Goal: Task Accomplishment & Management: Complete application form

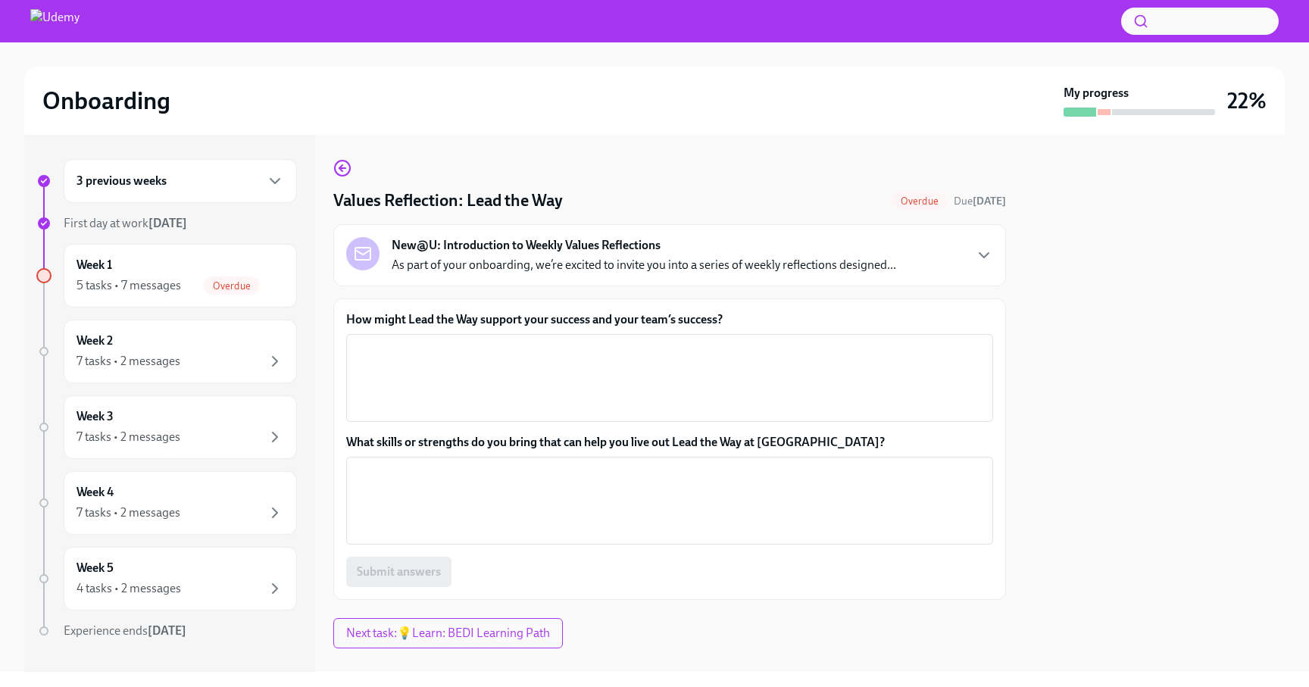
scroll to position [25, 0]
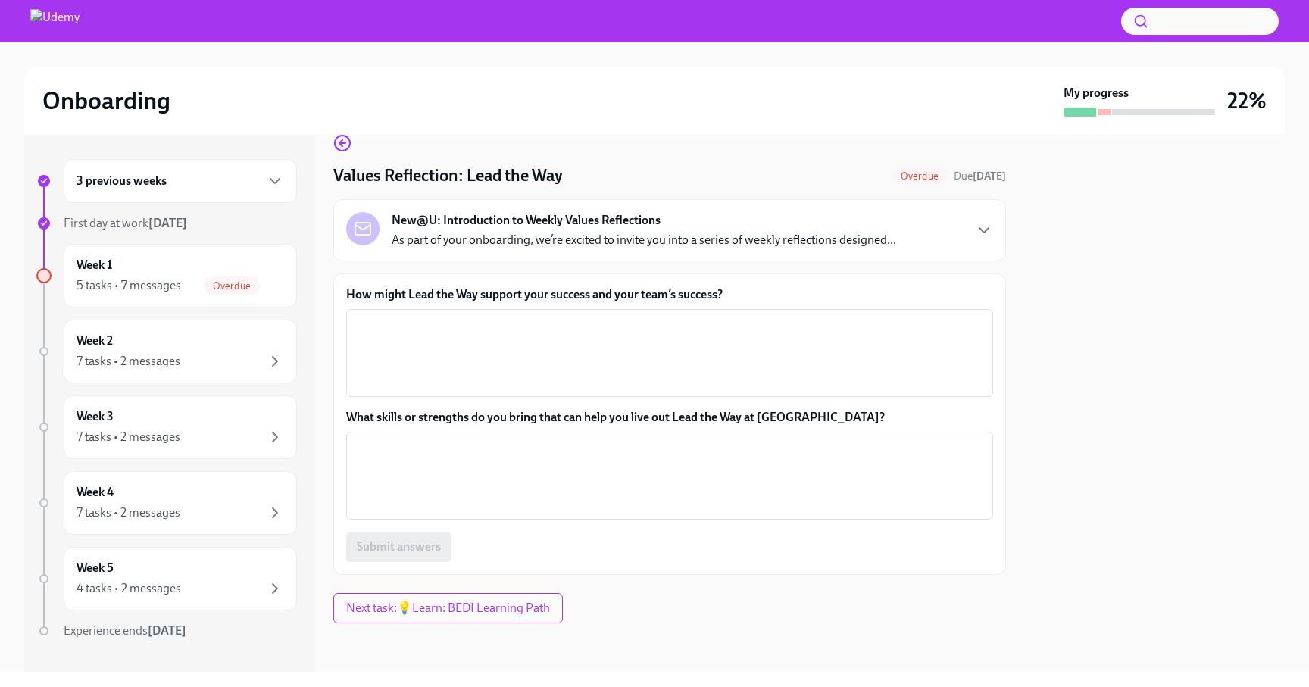
click at [693, 292] on label "How might Lead the Way support your success and your team’s success?" at bounding box center [669, 294] width 647 height 17
click at [693, 317] on textarea "How might Lead the Way support your success and your team’s success?" at bounding box center [669, 353] width 629 height 73
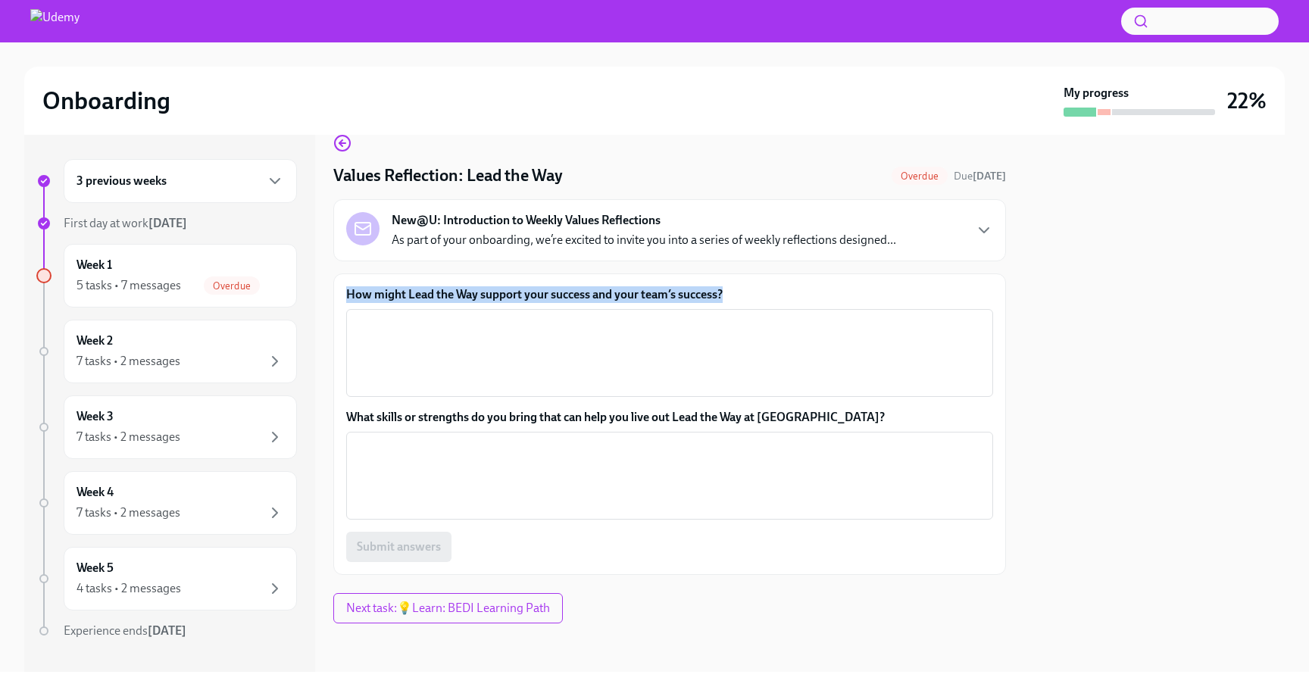
drag, startPoint x: 730, startPoint y: 295, endPoint x: 339, endPoint y: 287, distance: 390.9
click at [339, 287] on div "How might Lead the Way support your success and your team’s success? x ​ What s…" at bounding box center [669, 423] width 673 height 301
copy label "How might Lead the Way support your success and your team’s success?"
click at [651, 297] on label "How might Lead the Way support your success and your team’s success?" at bounding box center [669, 294] width 647 height 17
click at [651, 317] on textarea "How might Lead the Way support your success and your team’s success?" at bounding box center [669, 353] width 629 height 73
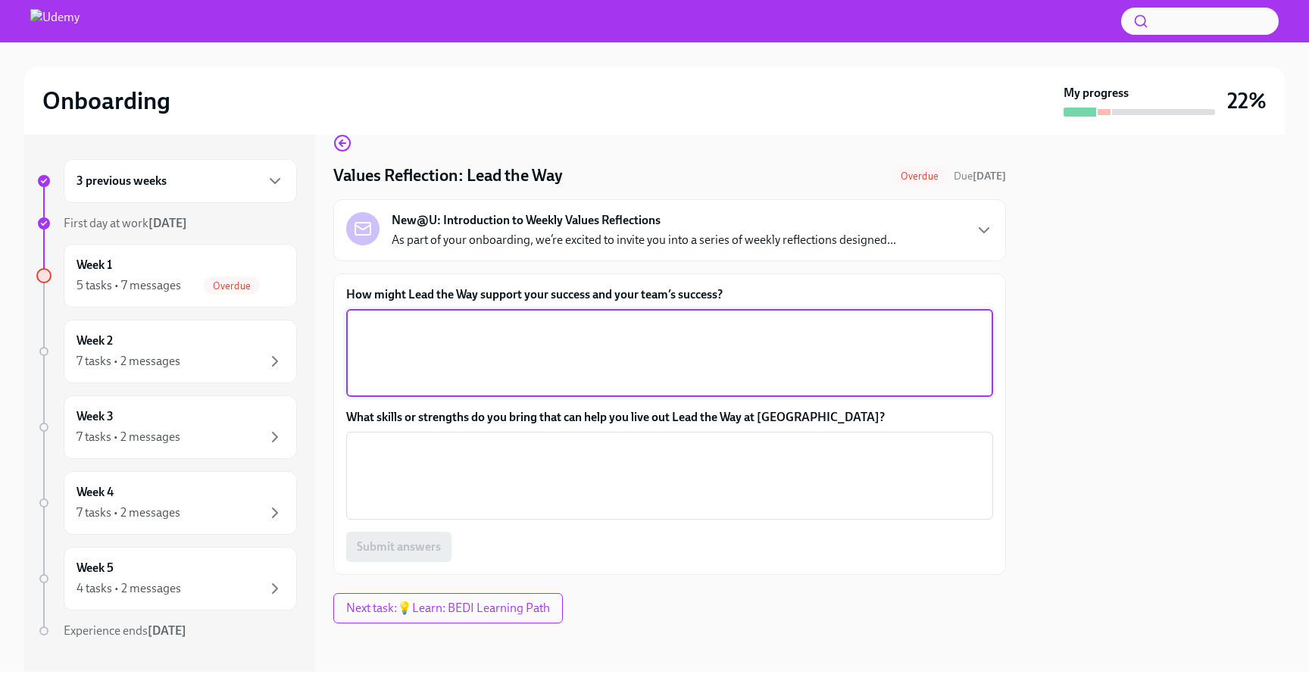
paste textarea "Lead the Way supports individual and team success by promoting a growth mindset…"
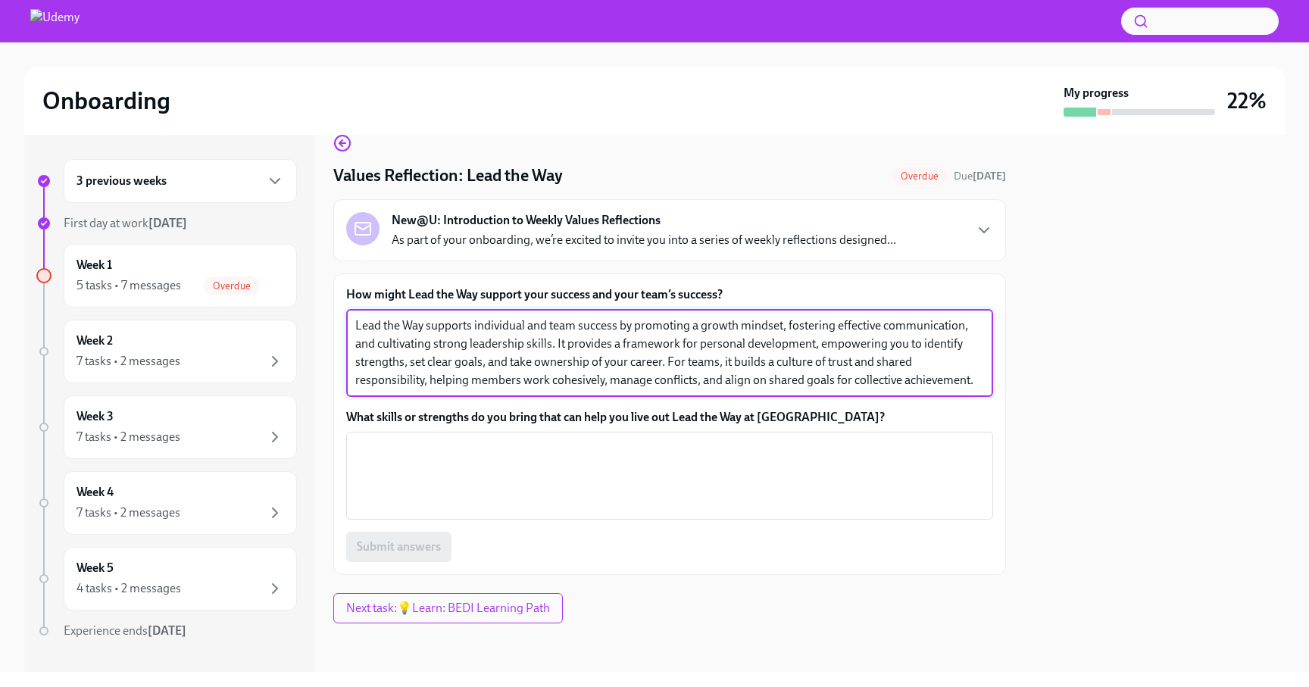
type textarea "Lead the Way supports individual and team success by promoting a growth mindset…"
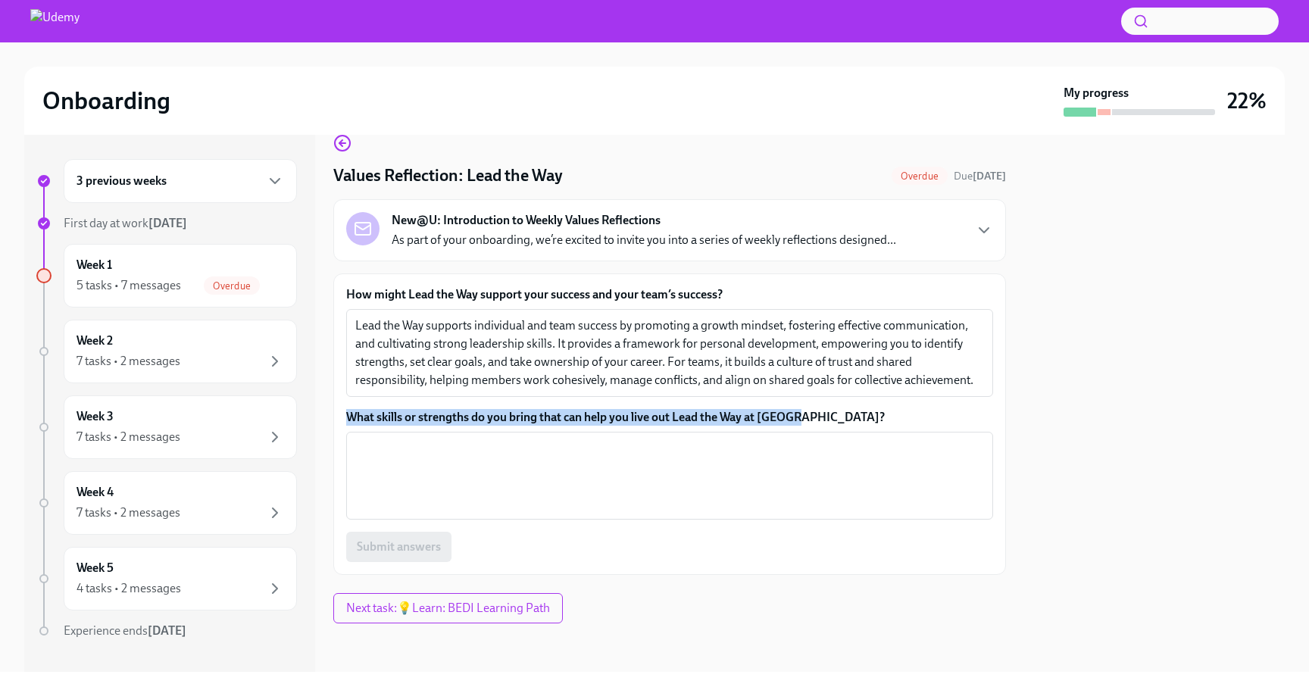
drag, startPoint x: 823, startPoint y: 414, endPoint x: 349, endPoint y: 420, distance: 474.2
click at [349, 420] on label "What skills or strengths do you bring that can help you live out Lead the Way a…" at bounding box center [669, 417] width 647 height 17
copy label "What skills or strengths do you bring that can help you live out Lead the Way a…"
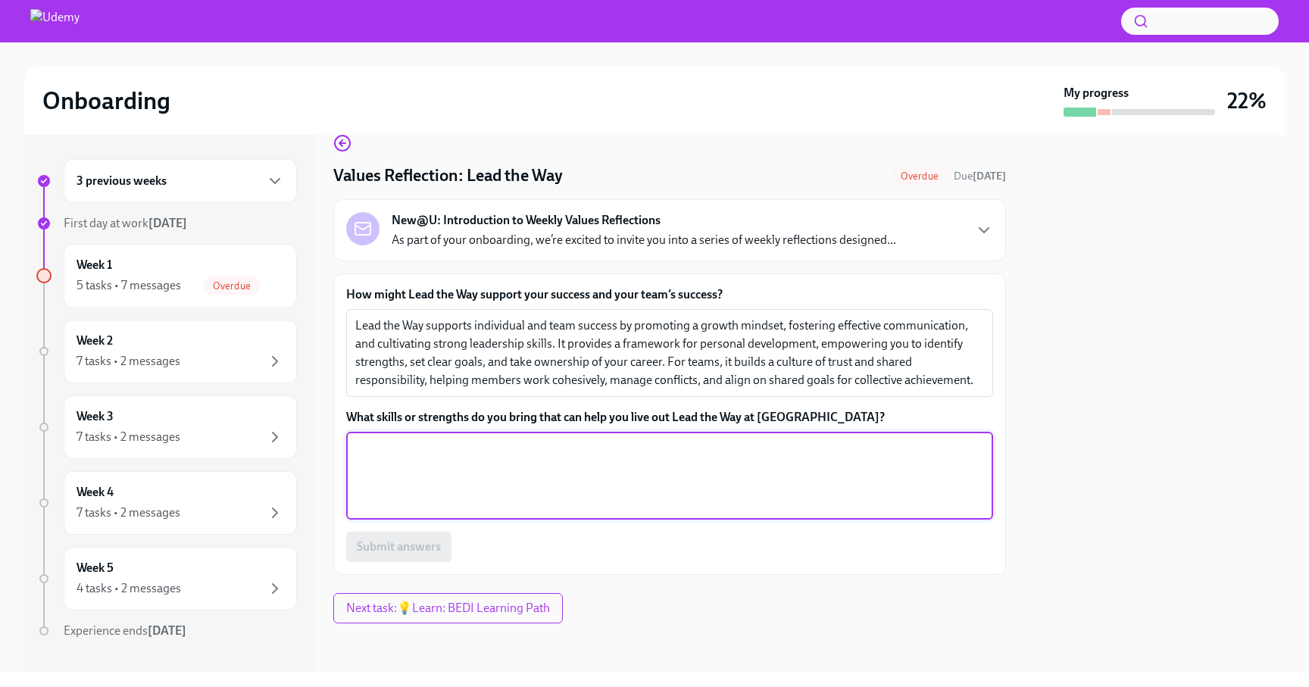
click at [545, 474] on textarea "What skills or strengths do you bring that can help you live out Lead the Way a…" at bounding box center [669, 475] width 629 height 73
click at [719, 452] on textarea "Customer First Approach , Problem Solving , Communication and Colloboration" at bounding box center [669, 475] width 629 height 73
click at [772, 455] on textarea "Customer First Approach , Problem Solving , Communication and Collaboration" at bounding box center [669, 475] width 629 height 73
type textarea "Customer First Approach , Problem Solving , Communication and Collaboration"
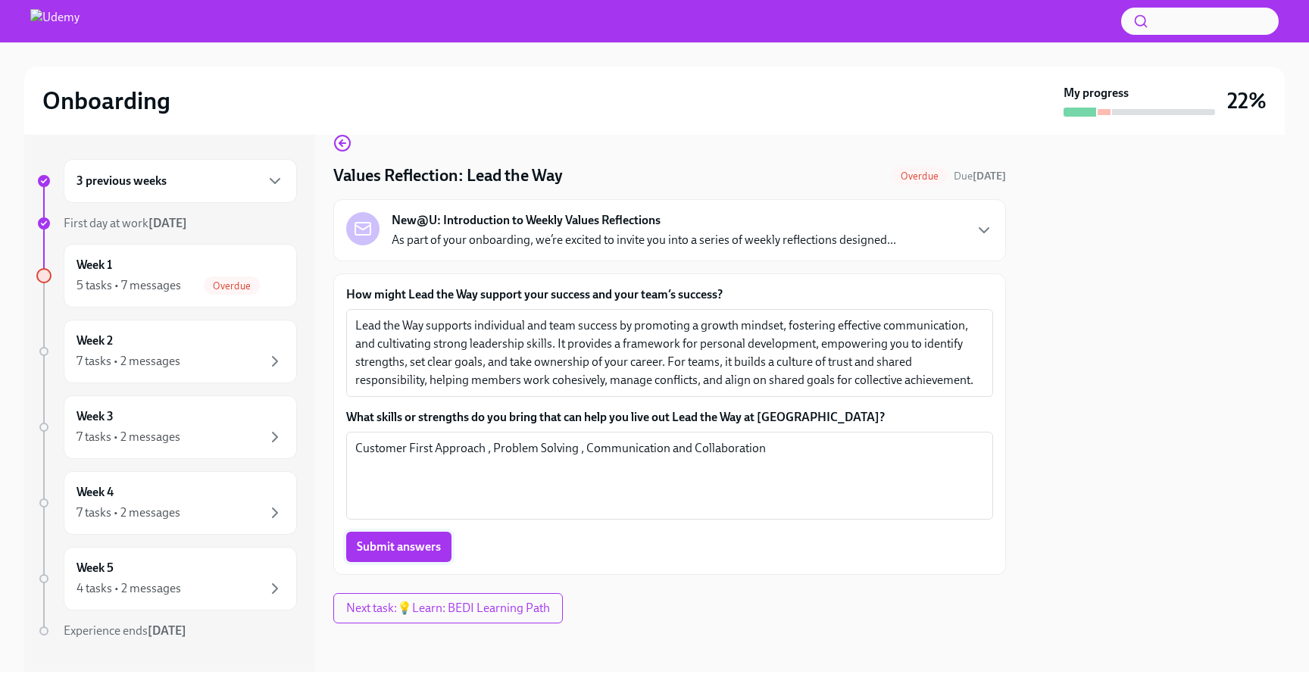
click at [384, 557] on button "Submit answers" at bounding box center [398, 547] width 105 height 30
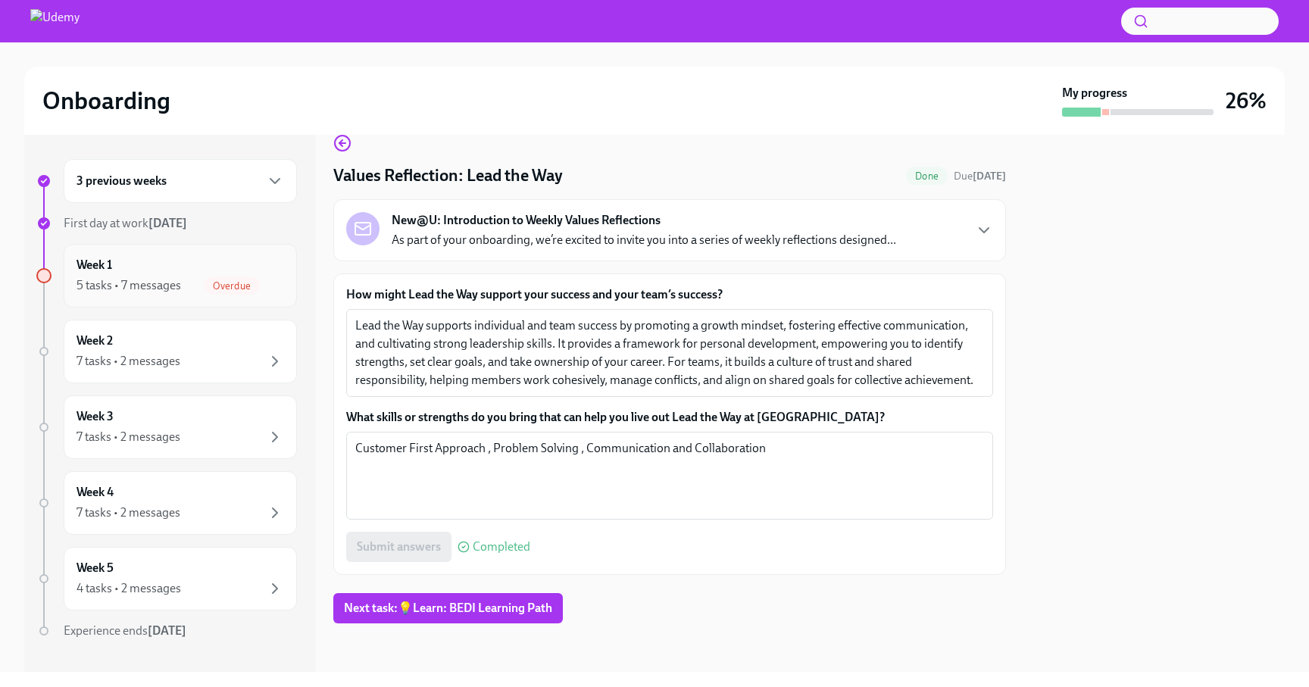
click at [183, 272] on div "Week 1 5 tasks • 7 messages Overdue" at bounding box center [181, 276] width 208 height 38
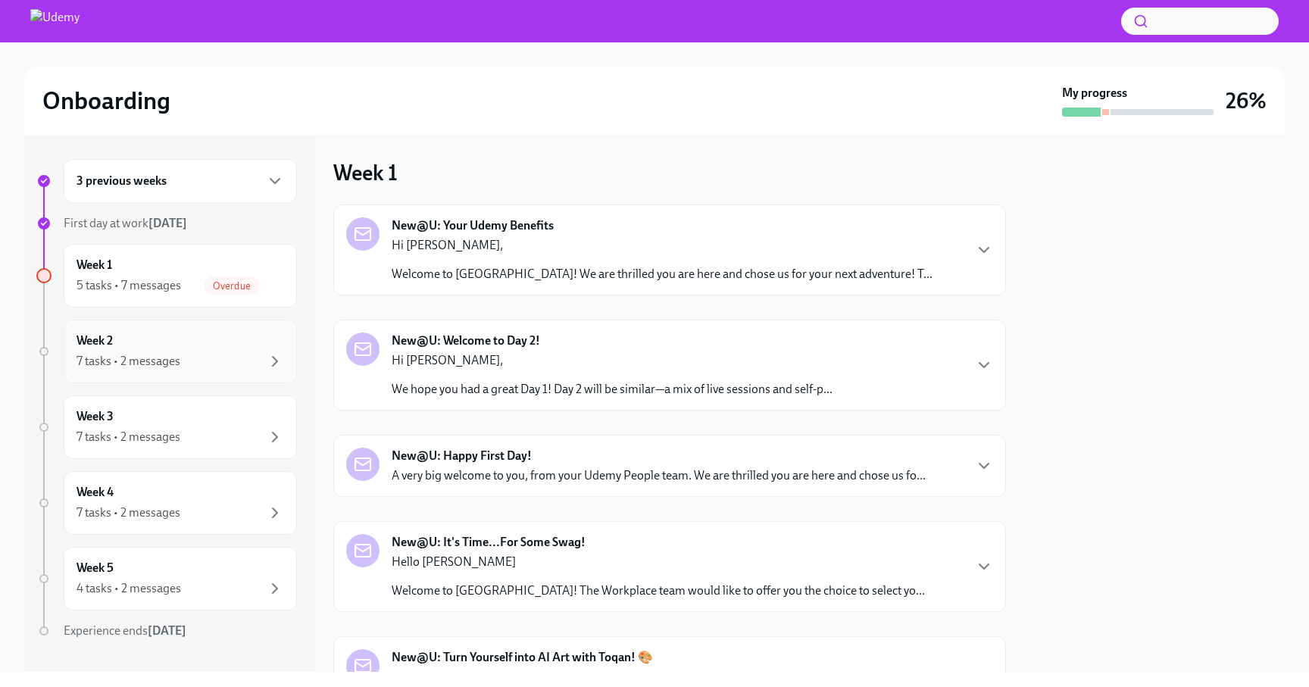
scroll to position [28, 0]
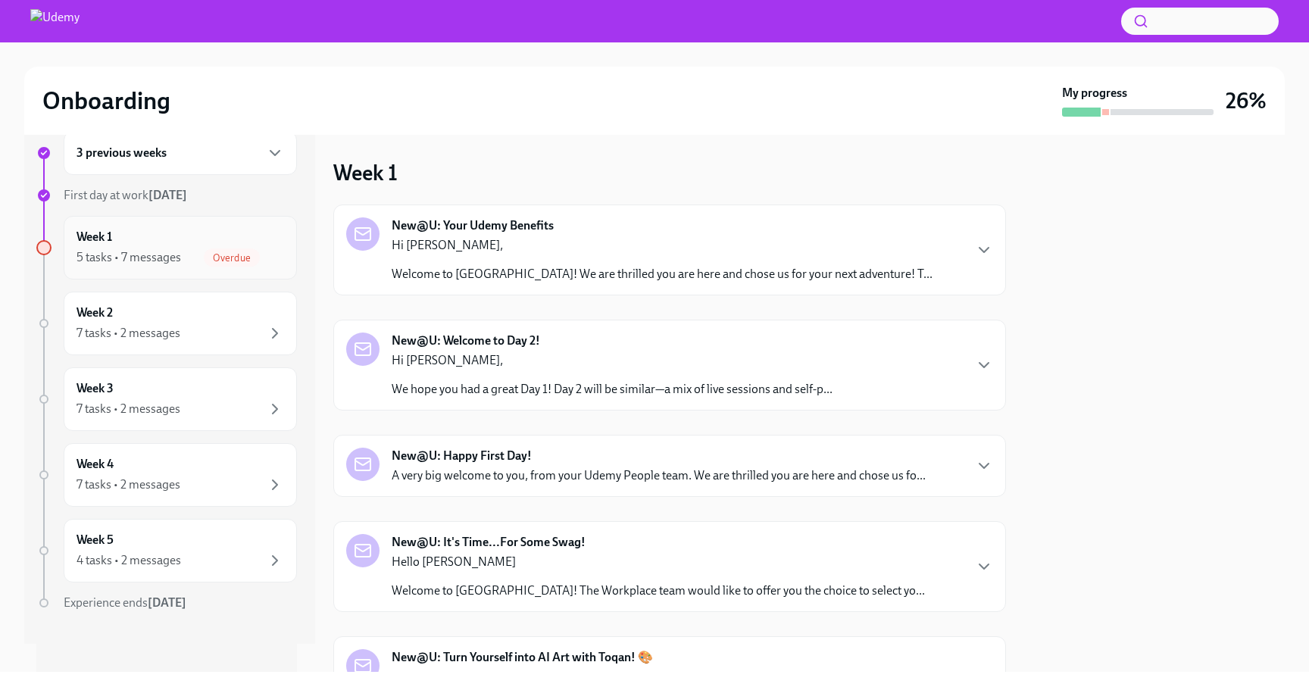
click at [172, 252] on div "5 tasks • 7 messages" at bounding box center [129, 257] width 105 height 17
click at [543, 264] on div "Hi [PERSON_NAME], Welcome to Udemy! We are thrilled you are here and chose us f…" at bounding box center [662, 259] width 541 height 45
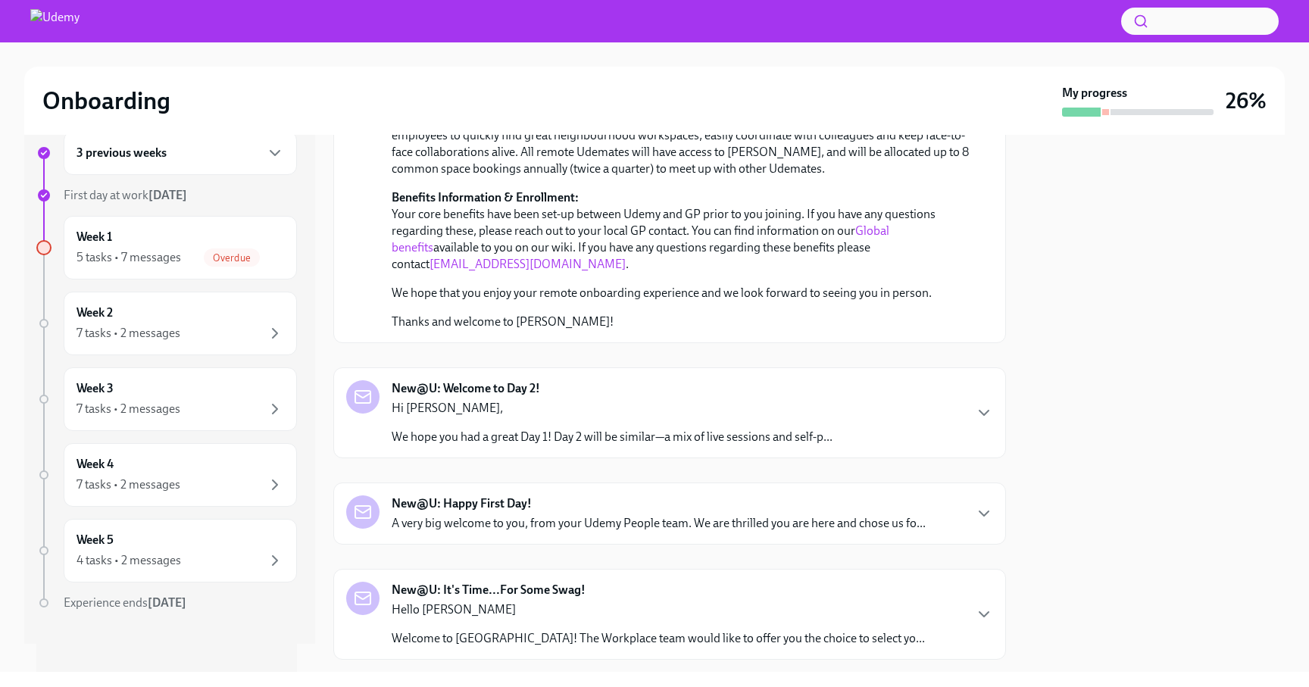
scroll to position [503, 0]
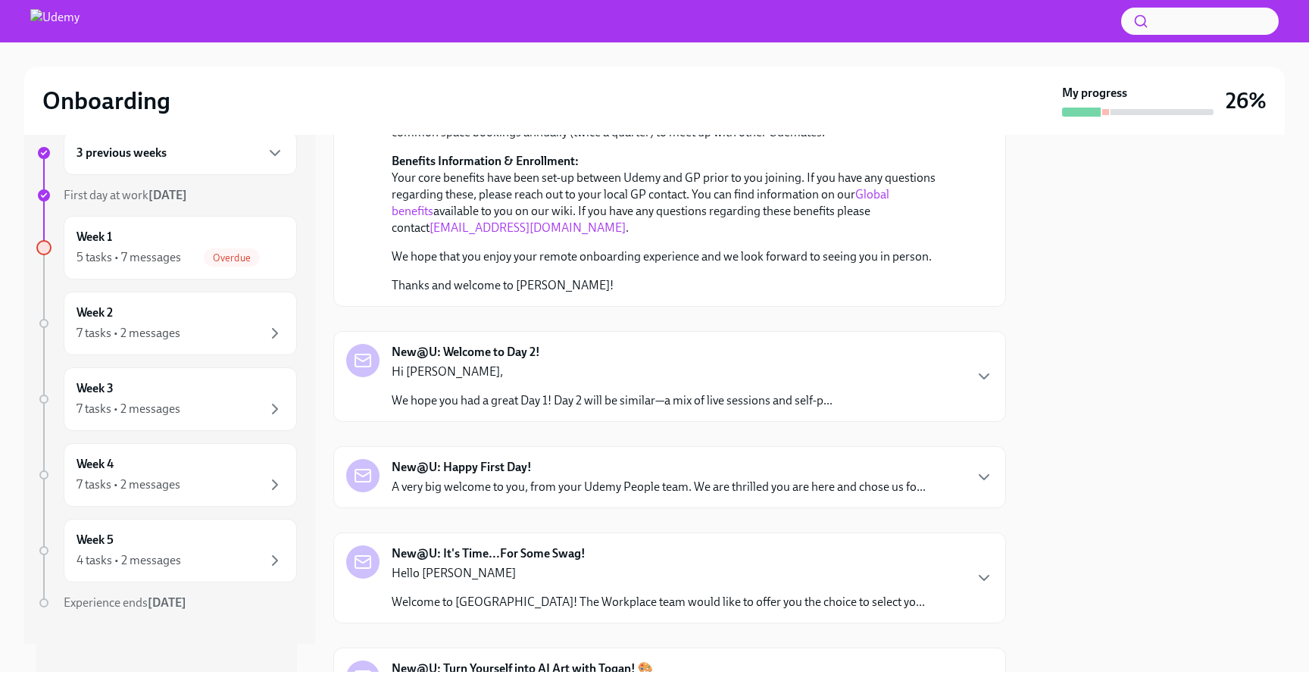
click at [561, 367] on div "Hi [PERSON_NAME], We hope you had a great Day 1! Day 2 will be similar—a mix of…" at bounding box center [612, 386] width 441 height 45
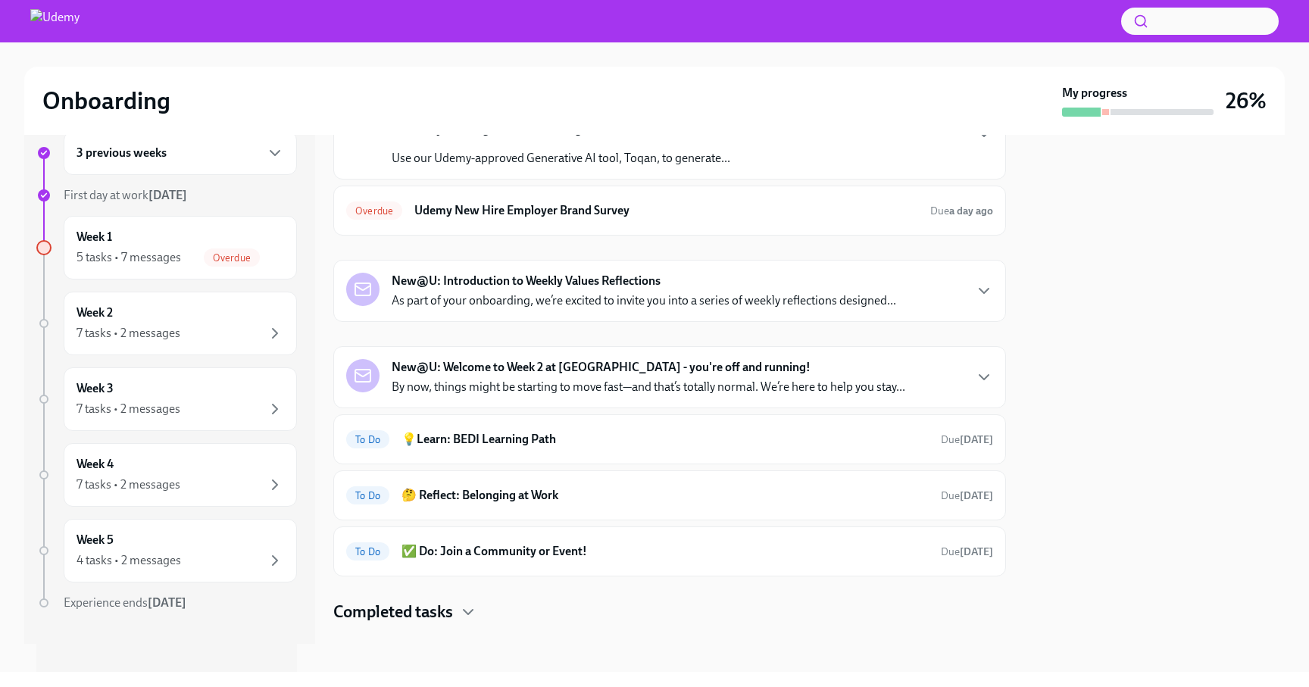
scroll to position [1372, 0]
click at [590, 219] on h6 "Udemy New Hire Employer Brand Survey" at bounding box center [666, 210] width 504 height 17
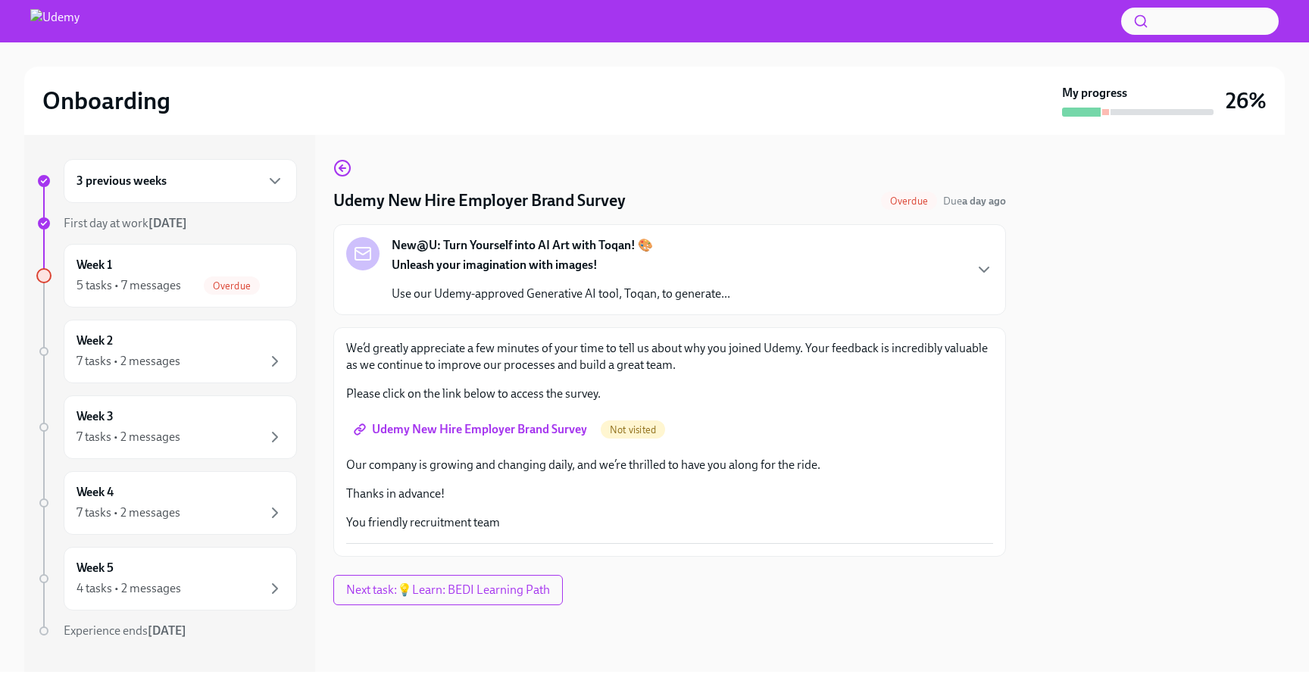
click at [485, 432] on span "Udemy New Hire Employer Brand Survey" at bounding box center [472, 429] width 230 height 15
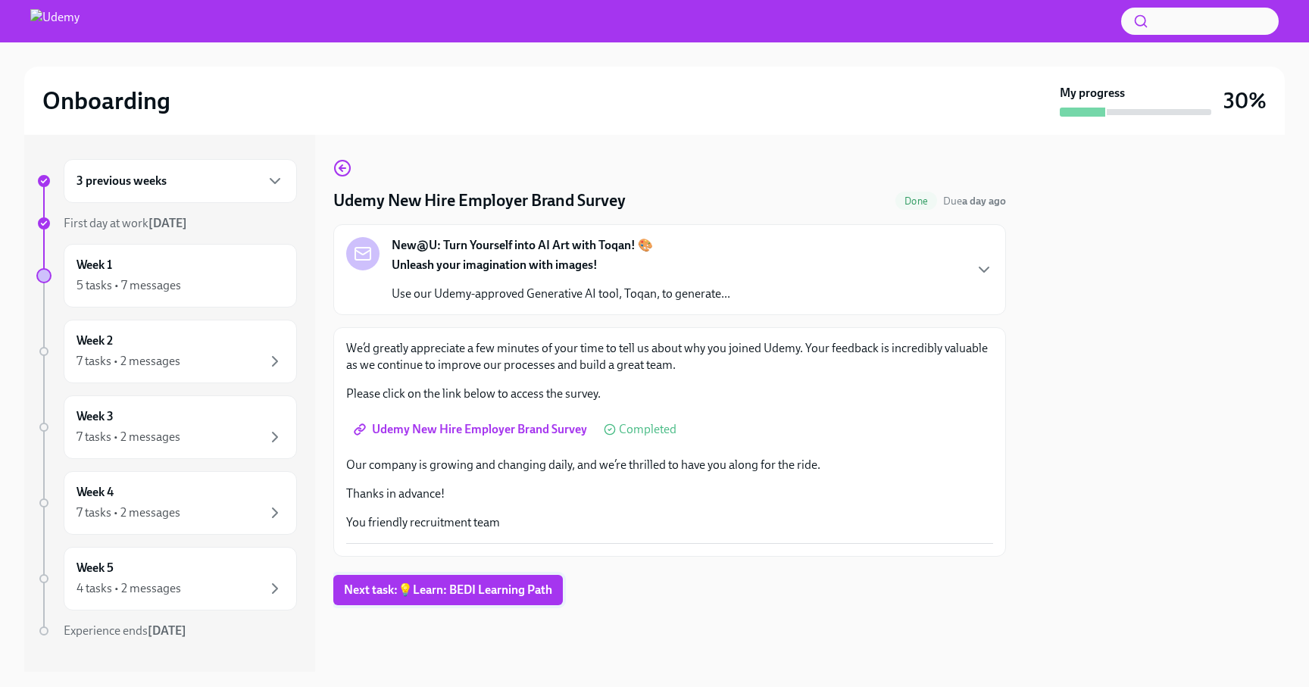
click at [417, 580] on button "Next task : 💡Learn: BEDI Learning Path" at bounding box center [448, 590] width 230 height 30
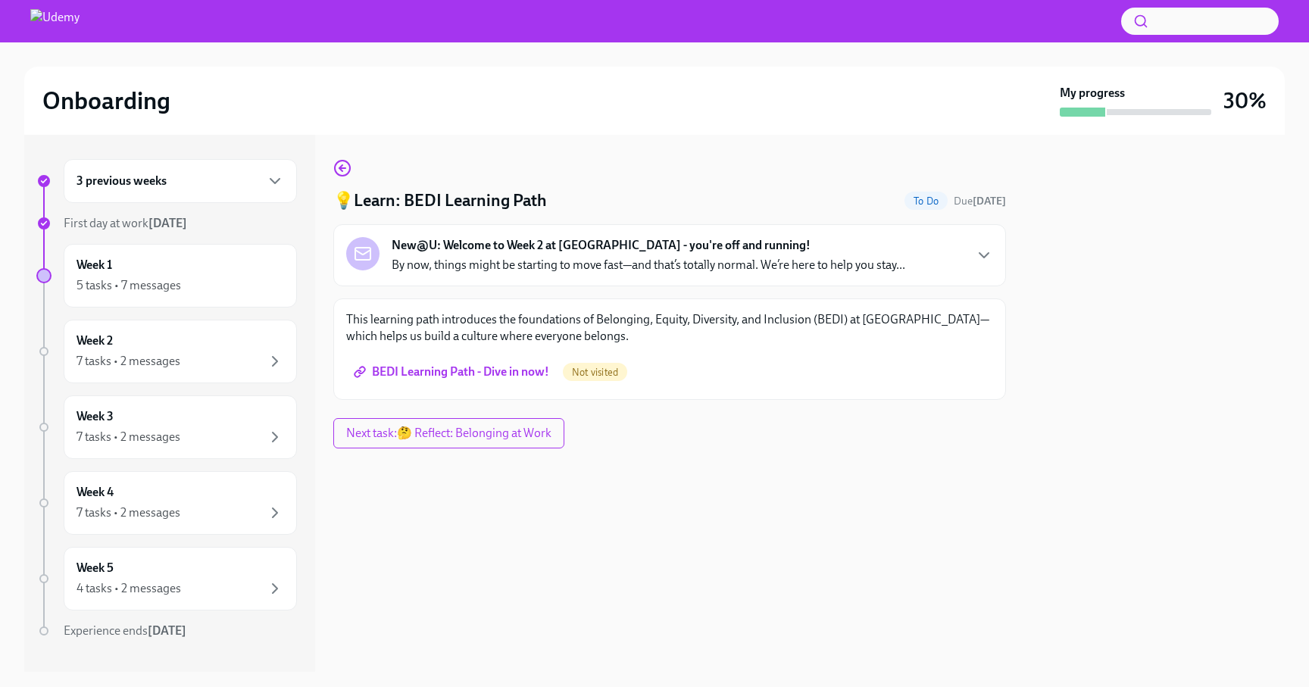
click at [470, 364] on link "BEDI Learning Path - Dive in now!" at bounding box center [453, 372] width 214 height 30
click at [448, 429] on span "Next task : 🤔 Reflect: Belonging at Work" at bounding box center [449, 433] width 211 height 15
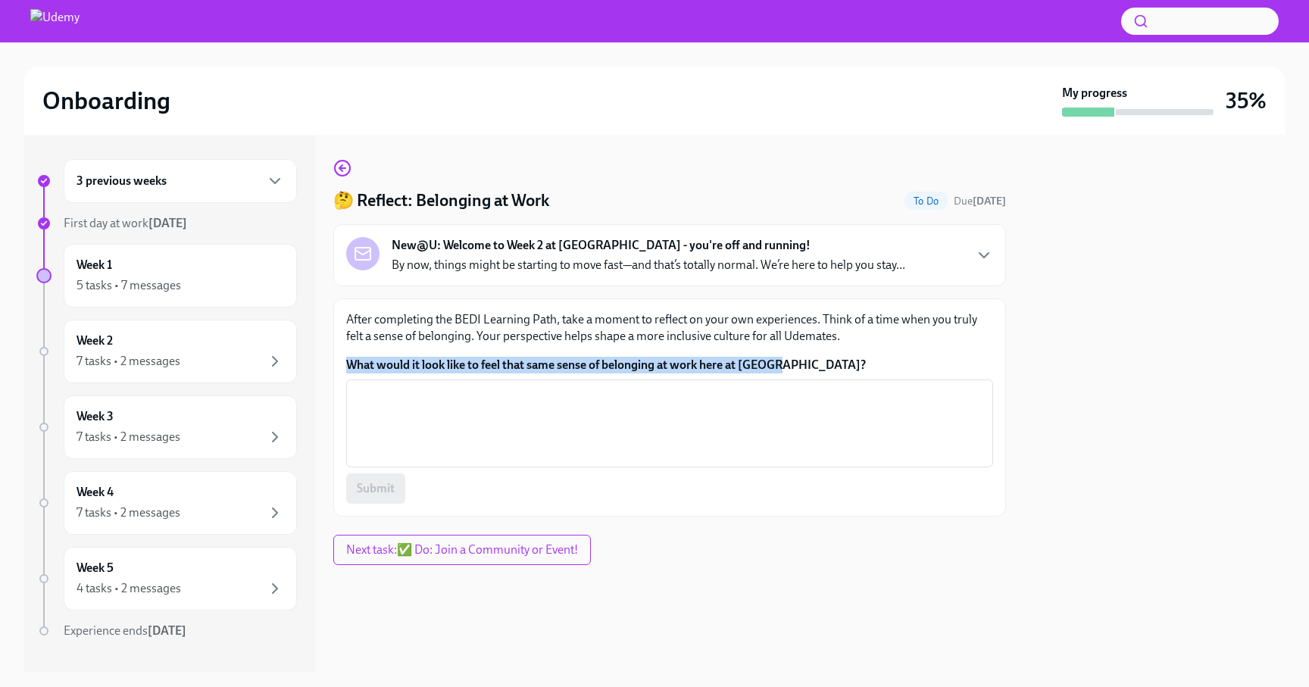
drag, startPoint x: 785, startPoint y: 361, endPoint x: 366, endPoint y: 355, distance: 418.9
click at [366, 355] on div "After completing the BEDI Learning Path, take a moment to reflect on your own e…" at bounding box center [669, 407] width 647 height 192
copy label "What would it look like to feel that same sense of belonging at work here at [G…"
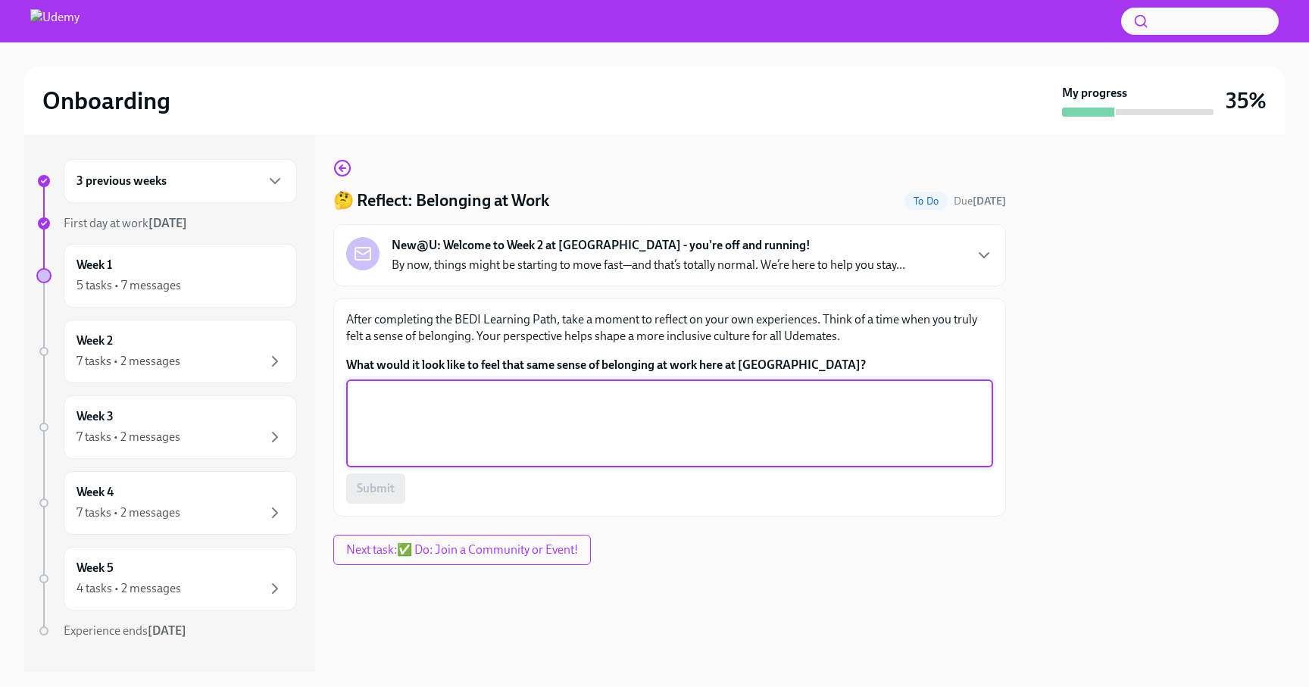
click at [448, 392] on textarea "What would it look like to feel that same sense of belonging at work here at [G…" at bounding box center [669, 423] width 629 height 73
paste textarea "Empowered Collaboration"
paste textarea "Purposeful Connection"
type textarea "Empowered Collaboration , Purposeful Connection"
click at [367, 482] on span "Submit" at bounding box center [376, 488] width 38 height 15
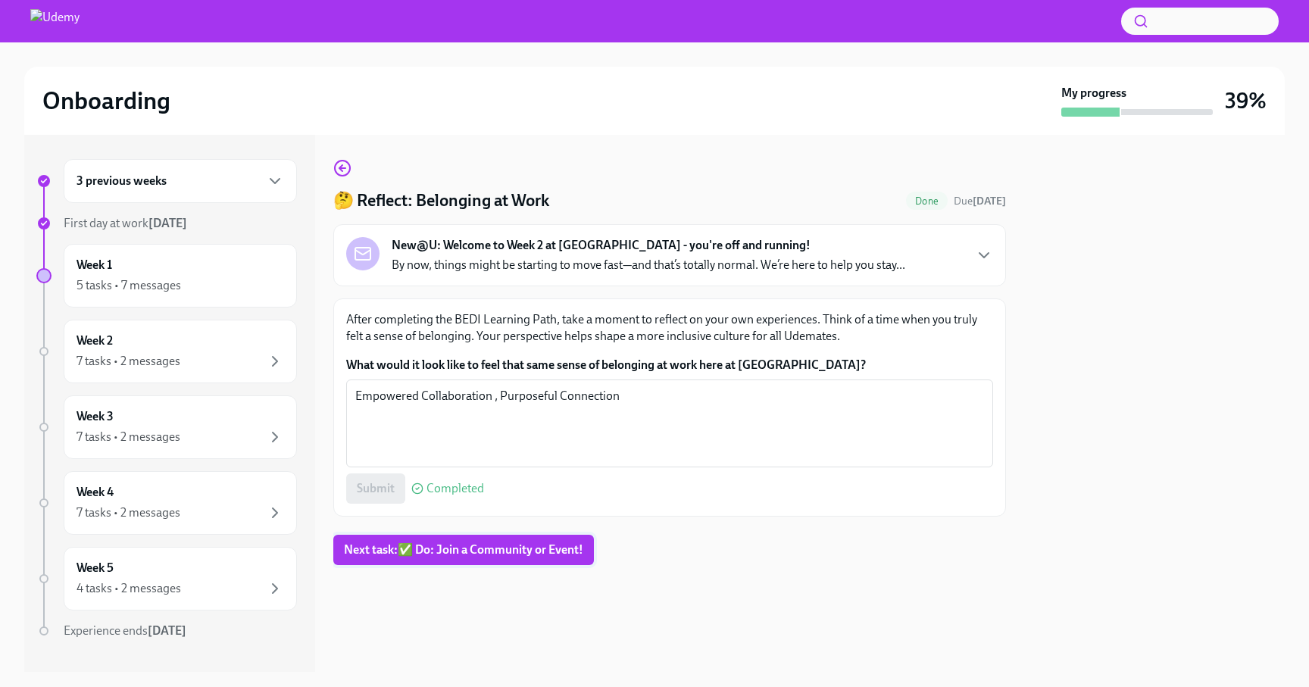
click at [431, 546] on span "Next task : ✅ Do: Join a Community or Event!" at bounding box center [463, 549] width 239 height 15
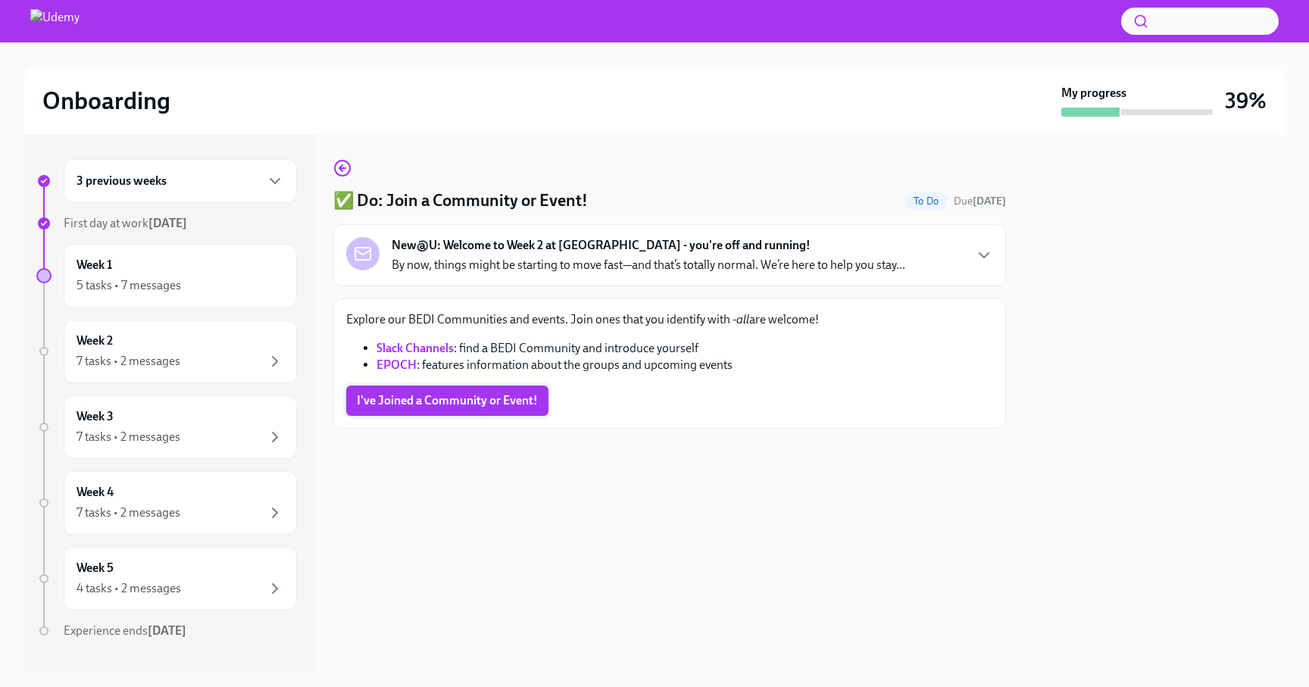
click at [468, 403] on span "I've Joined a Community or Event!" at bounding box center [447, 400] width 181 height 15
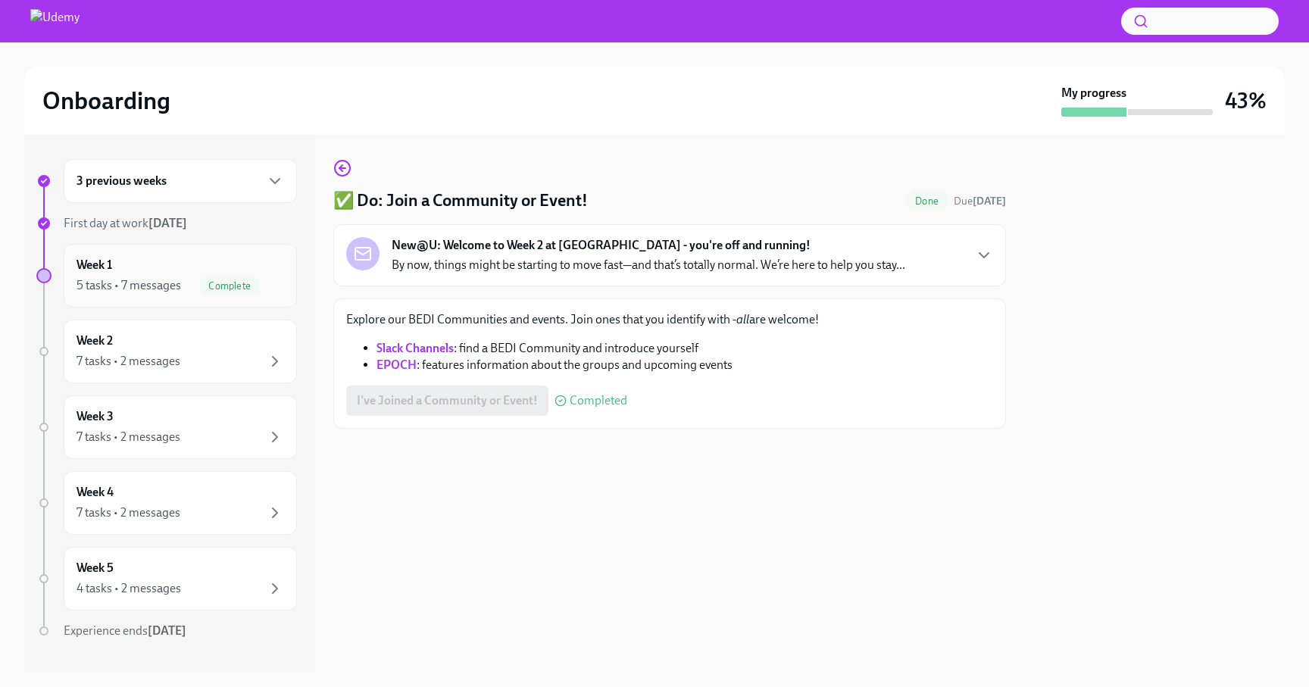
click at [176, 286] on div "5 tasks • 7 messages" at bounding box center [129, 285] width 105 height 17
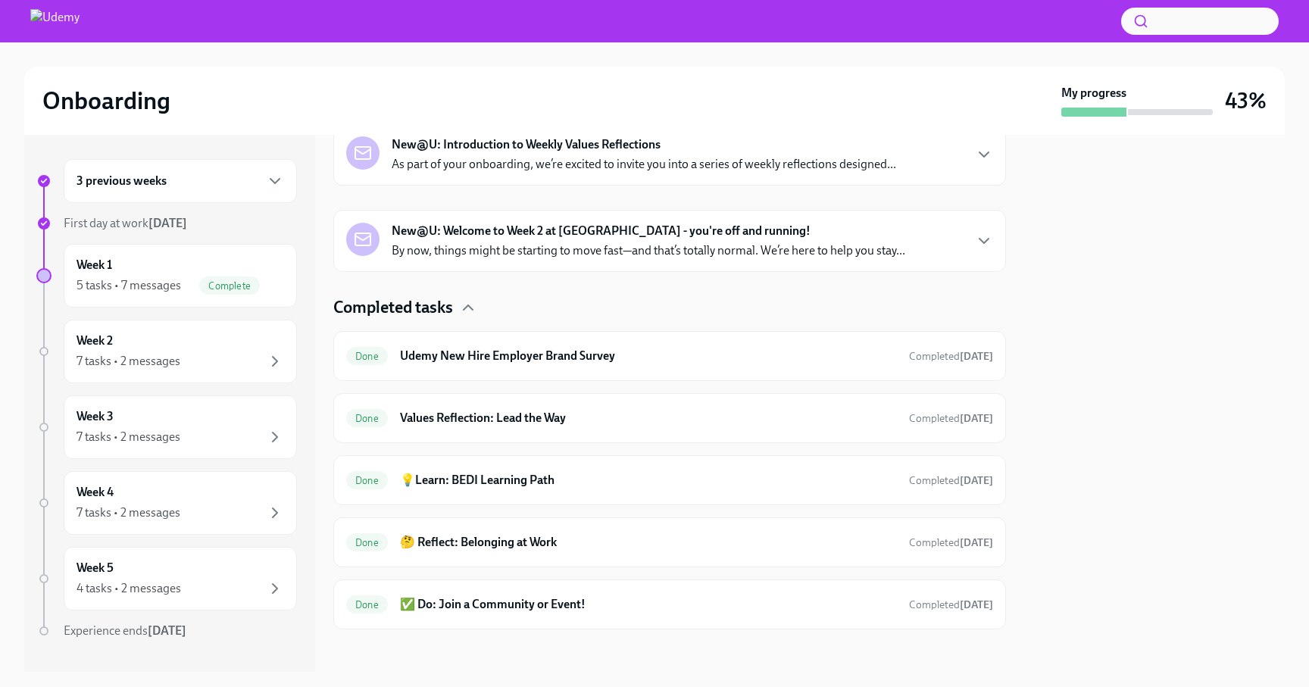
scroll to position [814, 0]
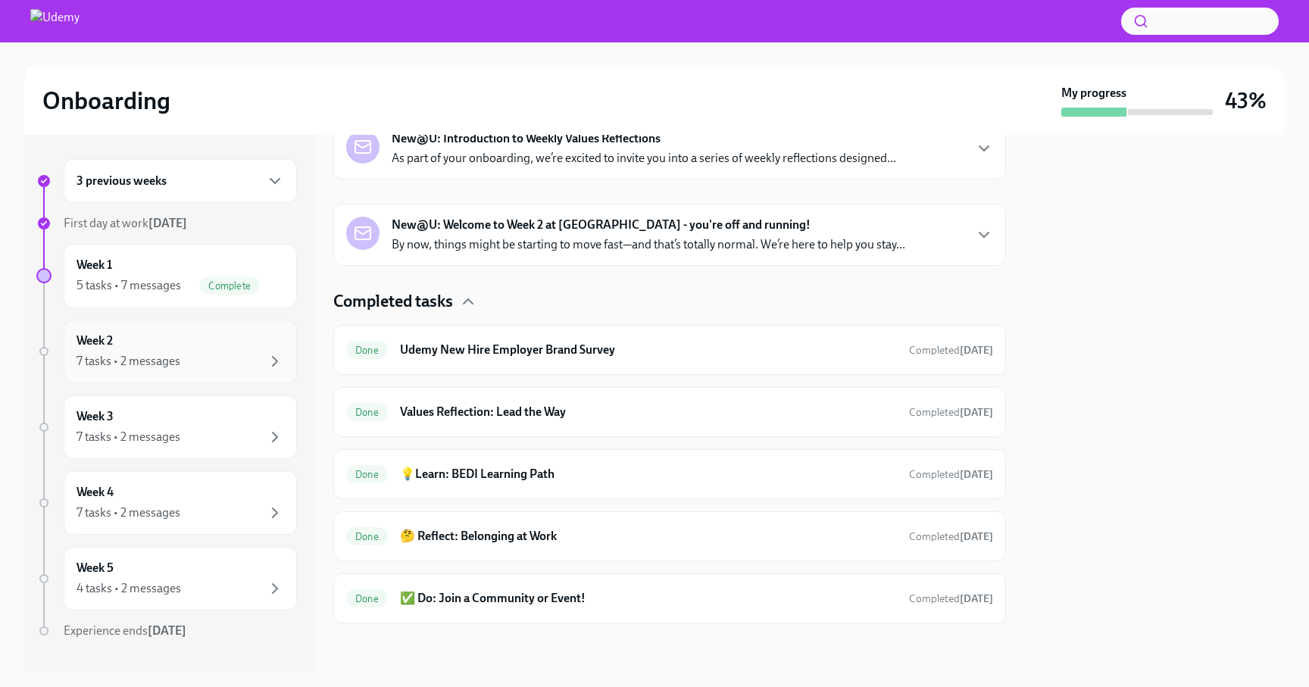
click at [209, 368] on div "7 tasks • 2 messages" at bounding box center [181, 361] width 208 height 18
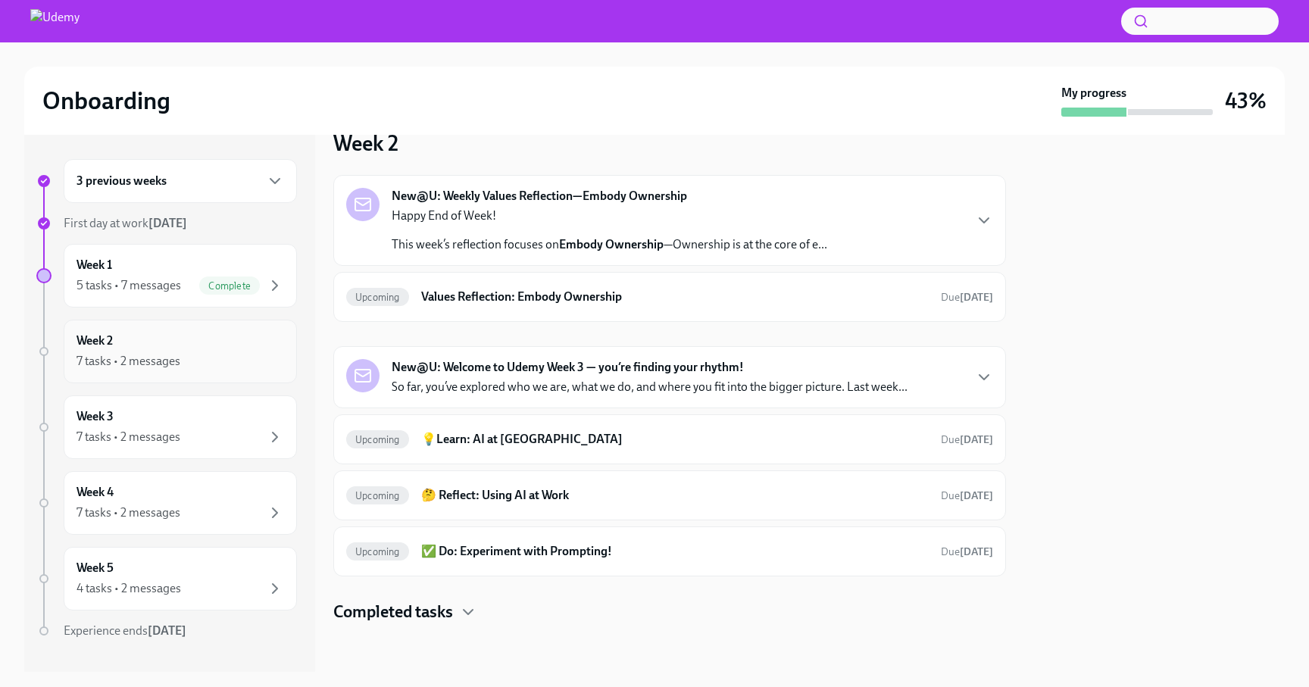
scroll to position [30, 0]
click at [498, 230] on div "Happy End of Week! This week’s reflection focuses on Embody Ownership —Ownershi…" at bounding box center [610, 230] width 436 height 45
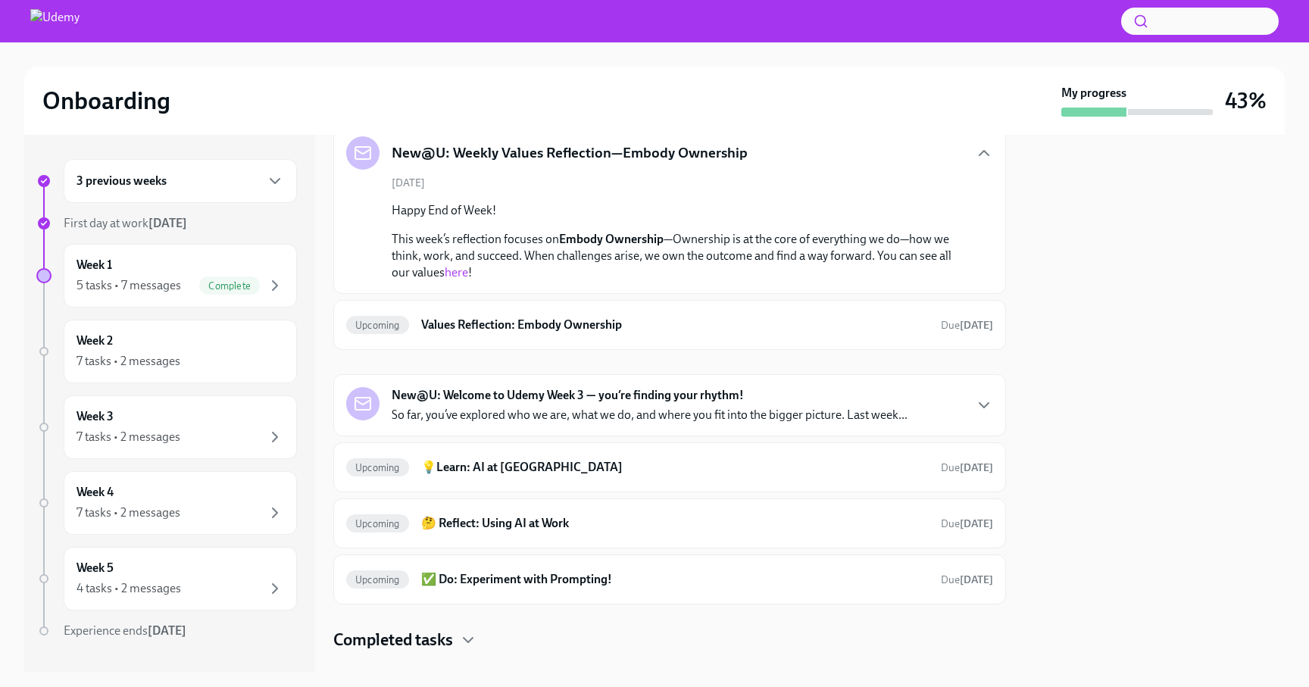
scroll to position [109, 0]
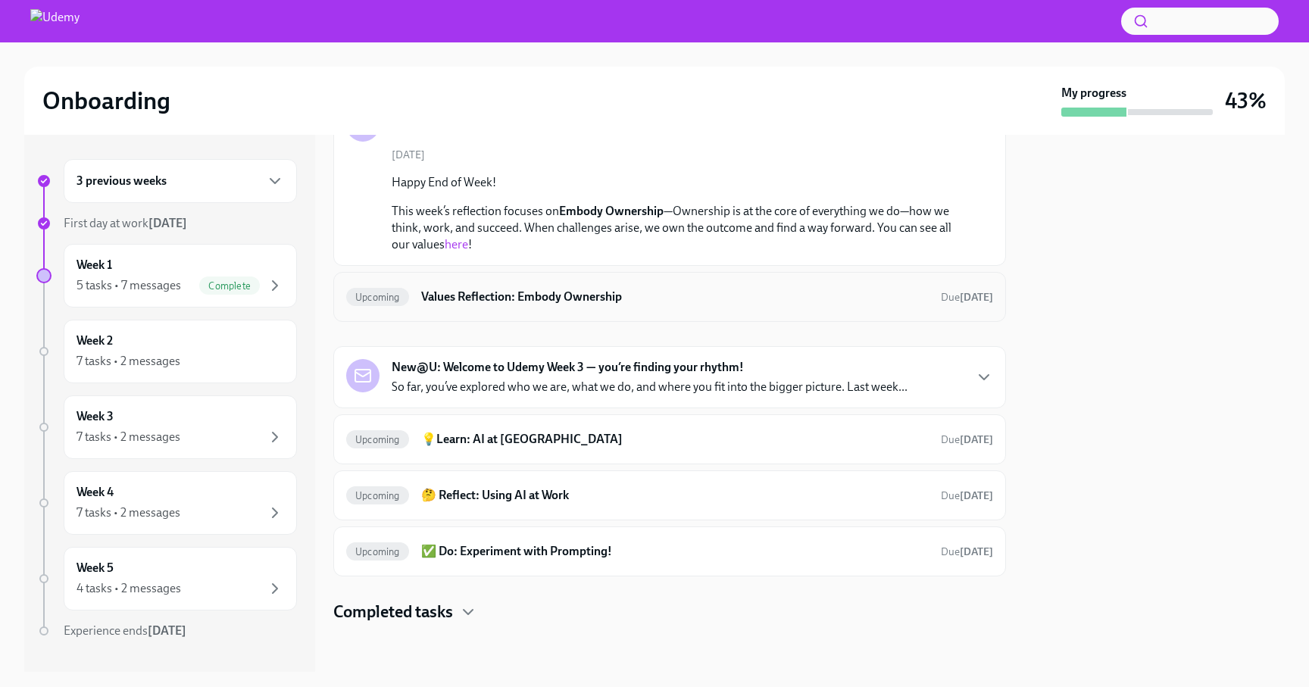
click at [498, 290] on h6 "Values Reflection: Embody Ownership" at bounding box center [674, 297] width 507 height 17
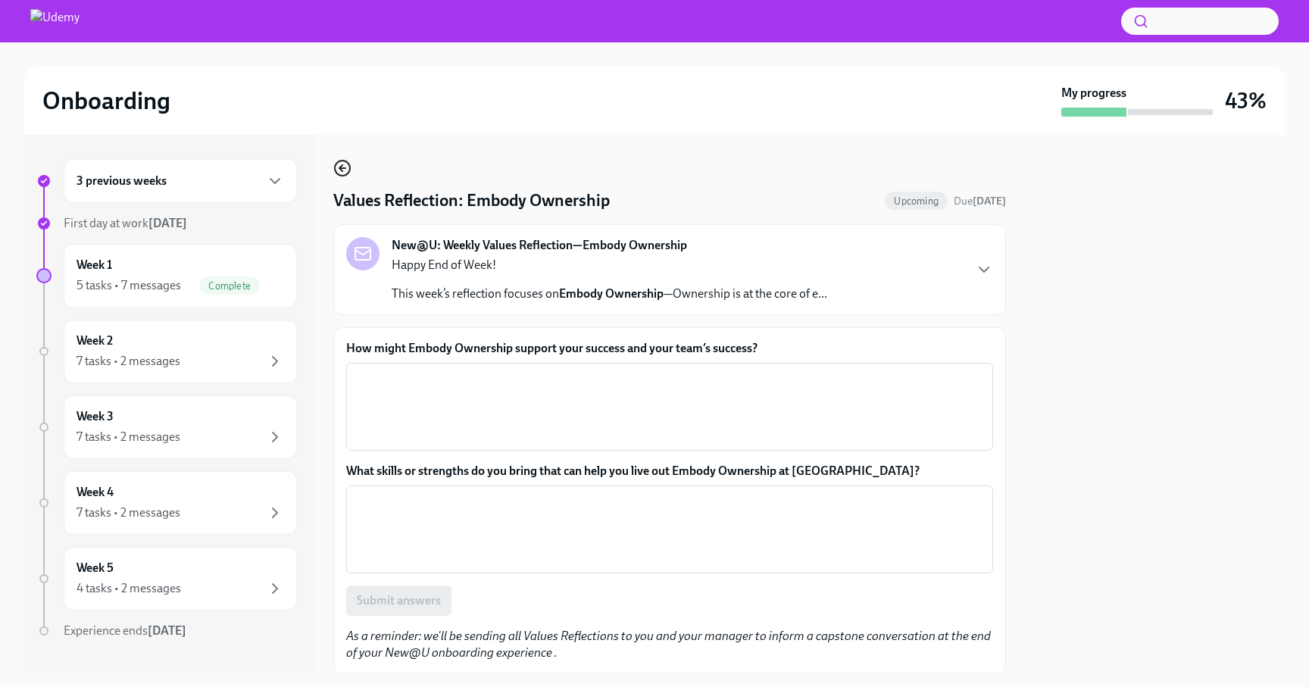
click at [346, 170] on icon "button" at bounding box center [342, 168] width 18 height 18
